Goal: Find specific page/section: Find specific page/section

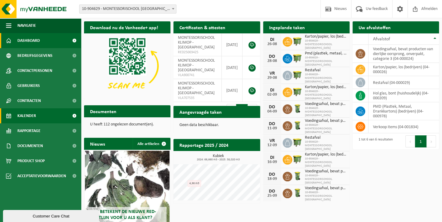
click at [30, 115] on span "Kalender" at bounding box center [26, 115] width 19 height 15
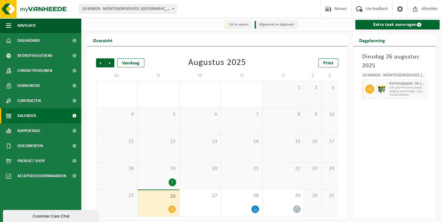
scroll to position [1, 0]
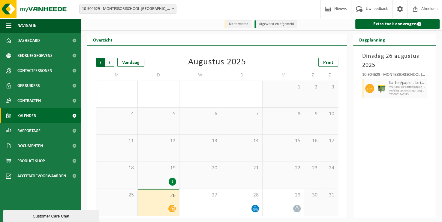
click at [110, 61] on span "Volgende" at bounding box center [109, 62] width 9 height 9
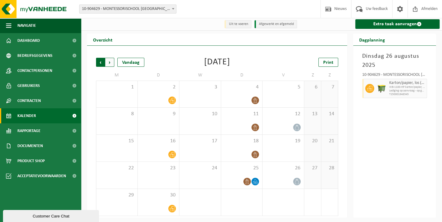
click at [109, 62] on span "Volgende" at bounding box center [109, 62] width 9 height 9
click at [110, 63] on span "Volgende" at bounding box center [109, 62] width 9 height 9
